Goal: Book appointment/travel/reservation

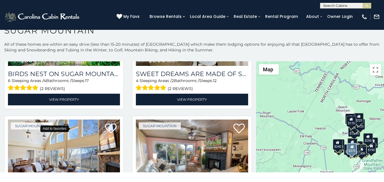
scroll to position [244, 0]
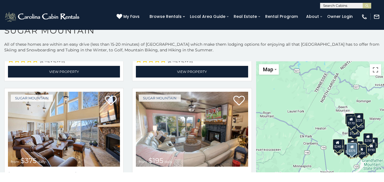
click at [54, 102] on img at bounding box center [64, 129] width 112 height 75
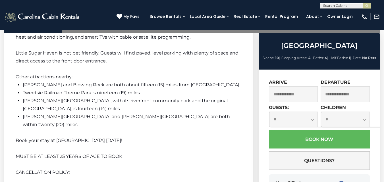
scroll to position [1089, 0]
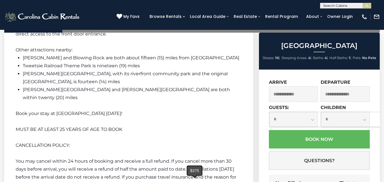
type input "**********"
